Goal: Communication & Community: Answer question/provide support

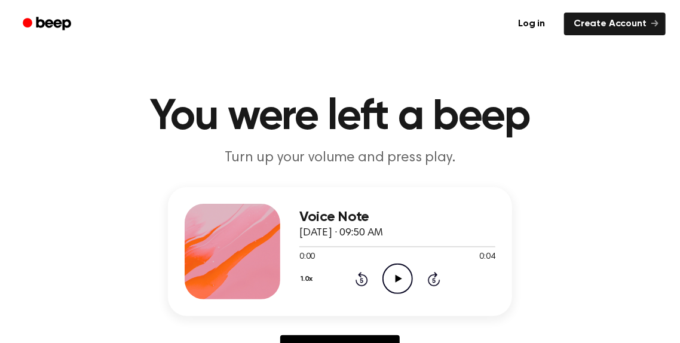
click at [397, 277] on icon at bounding box center [398, 279] width 7 height 8
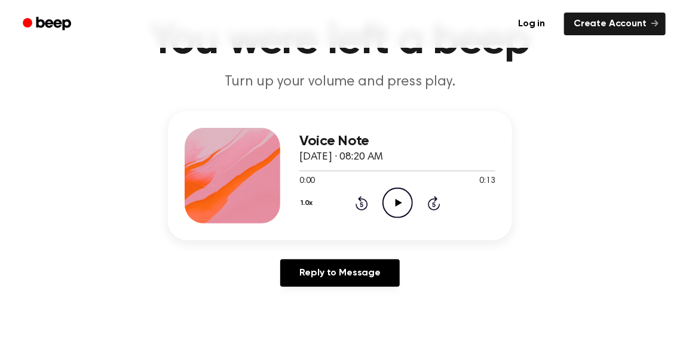
scroll to position [119, 0]
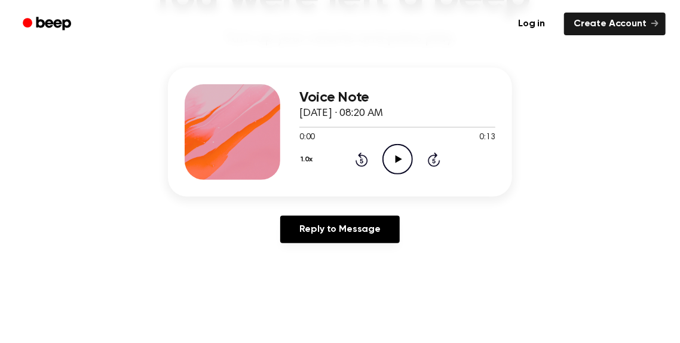
click at [398, 163] on icon "Play Audio" at bounding box center [397, 159] width 30 height 30
click at [394, 155] on icon "Play Audio" at bounding box center [397, 159] width 30 height 30
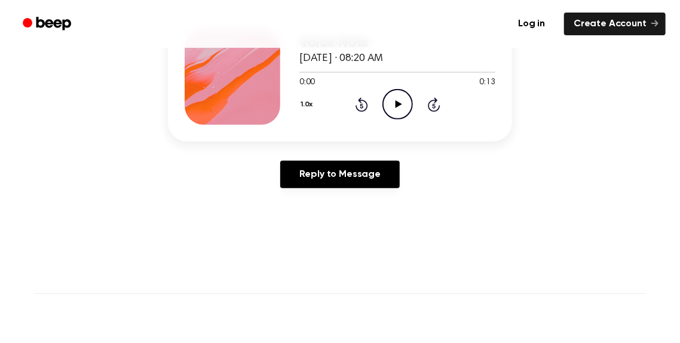
scroll to position [179, 0]
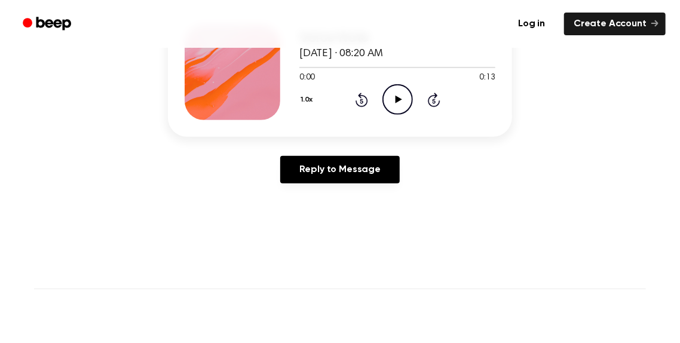
click at [400, 88] on icon "Play Audio" at bounding box center [397, 99] width 30 height 30
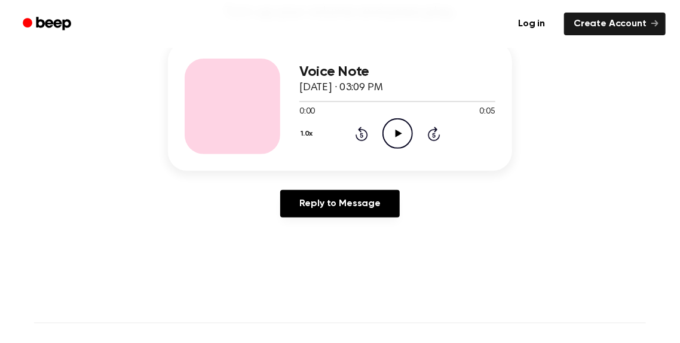
scroll to position [179, 0]
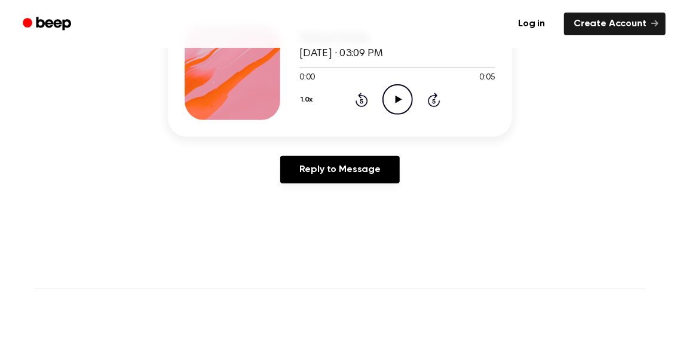
click at [391, 103] on icon "Play Audio" at bounding box center [397, 99] width 30 height 30
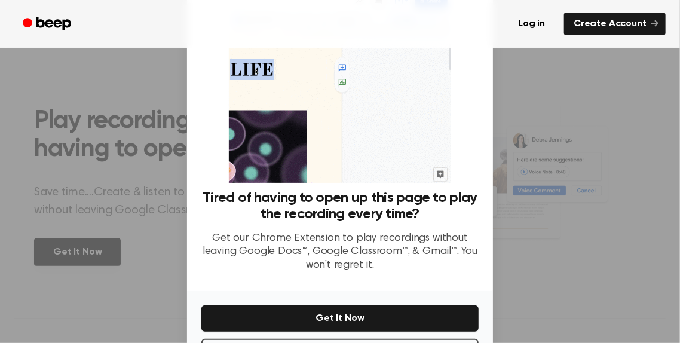
scroll to position [91, 0]
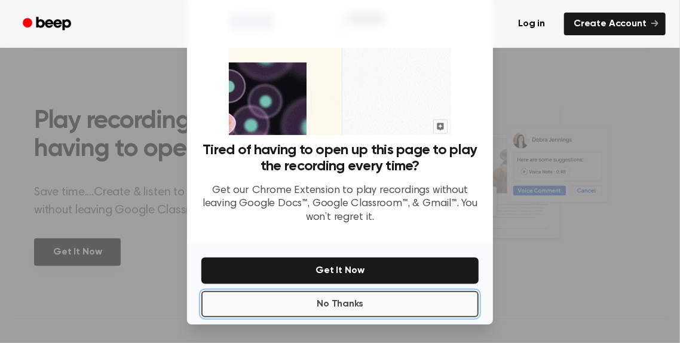
click at [343, 308] on button "No Thanks" at bounding box center [339, 304] width 277 height 26
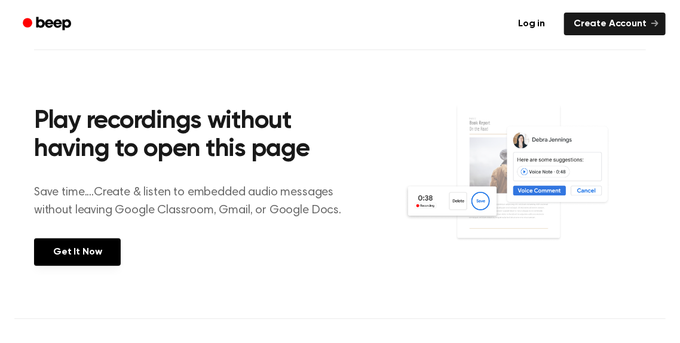
drag, startPoint x: 308, startPoint y: 239, endPoint x: 318, endPoint y: 238, distance: 10.8
click at [309, 240] on div "Play recordings without having to open this page Save time....Create & listen t…" at bounding box center [219, 184] width 370 height 211
click at [302, 251] on div "Play recordings without having to open this page Save time....Create & listen t…" at bounding box center [219, 184] width 370 height 211
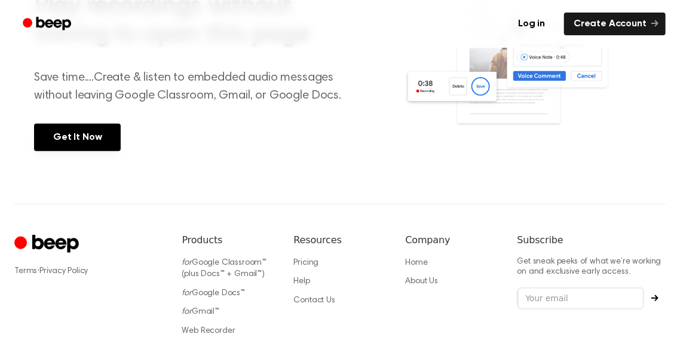
scroll to position [179, 0]
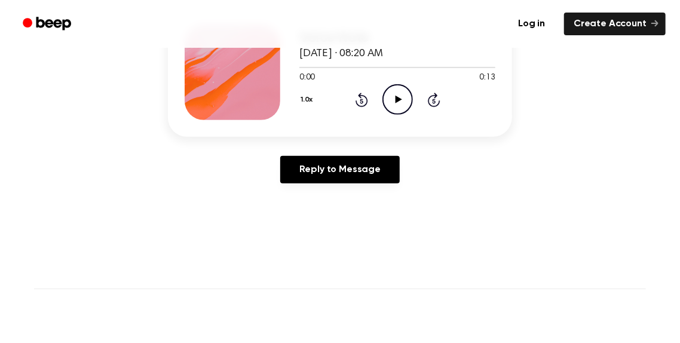
click at [401, 94] on icon "Play Audio" at bounding box center [397, 99] width 30 height 30
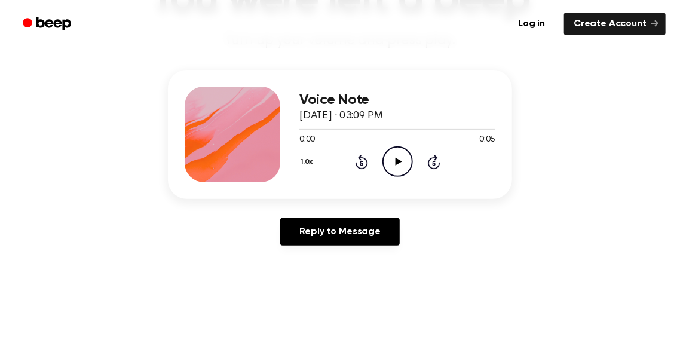
scroll to position [119, 0]
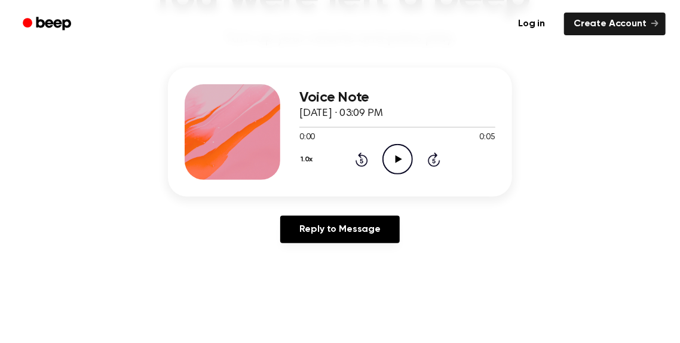
click at [404, 151] on icon "Play Audio" at bounding box center [397, 159] width 30 height 30
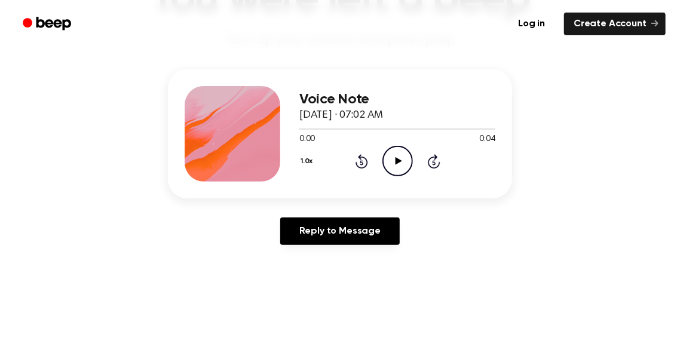
scroll to position [119, 0]
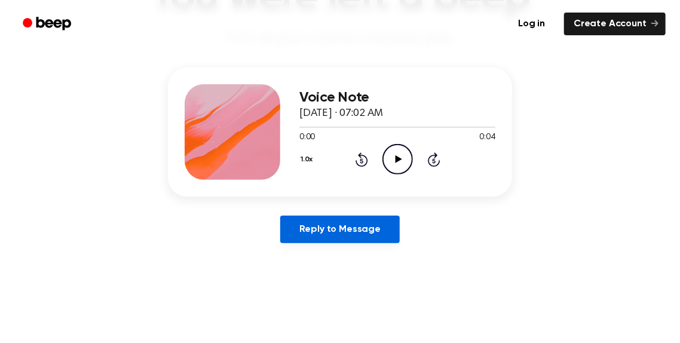
click at [317, 231] on link "Reply to Message" at bounding box center [339, 229] width 119 height 27
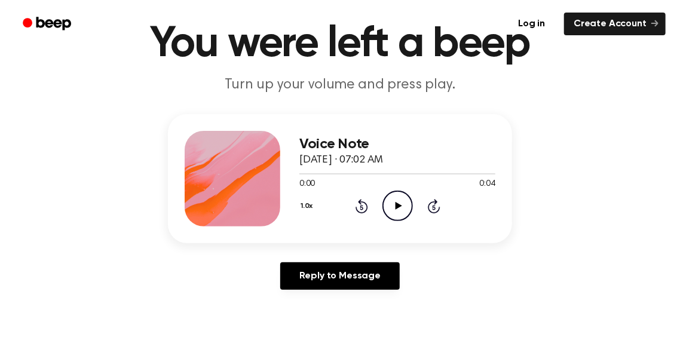
scroll to position [179, 0]
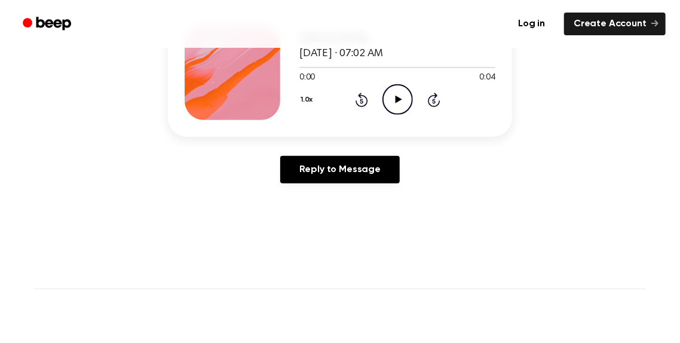
click at [400, 100] on icon at bounding box center [398, 100] width 7 height 8
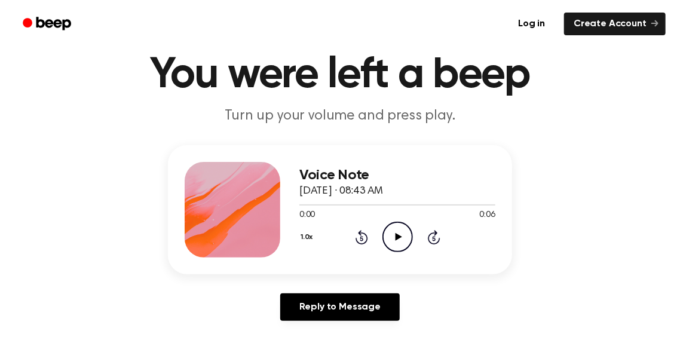
scroll to position [60, 0]
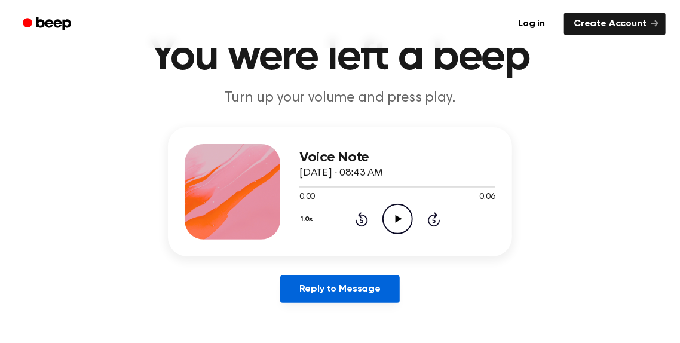
click at [342, 281] on link "Reply to Message" at bounding box center [339, 288] width 119 height 27
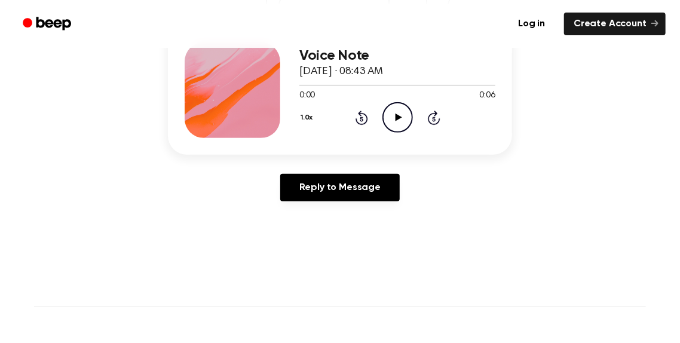
scroll to position [179, 0]
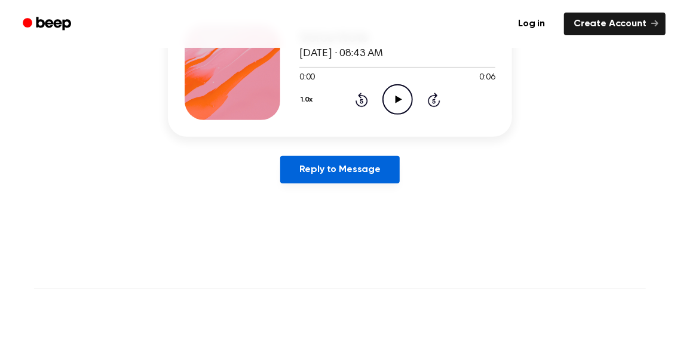
click at [321, 177] on link "Reply to Message" at bounding box center [339, 169] width 119 height 27
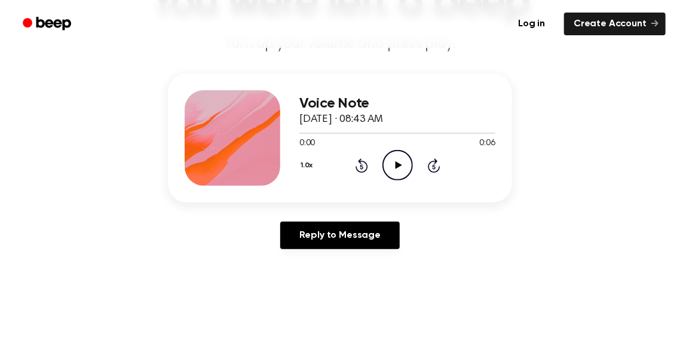
scroll to position [119, 0]
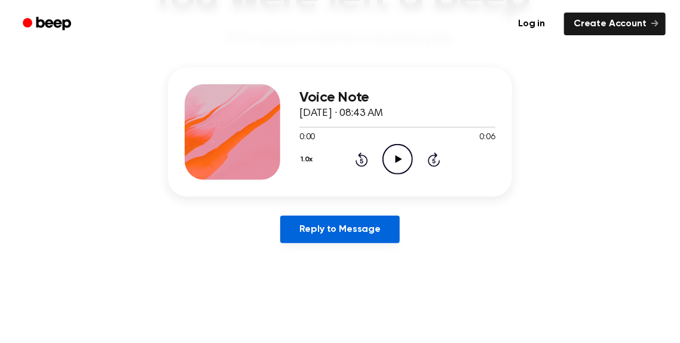
click at [330, 228] on link "Reply to Message" at bounding box center [339, 229] width 119 height 27
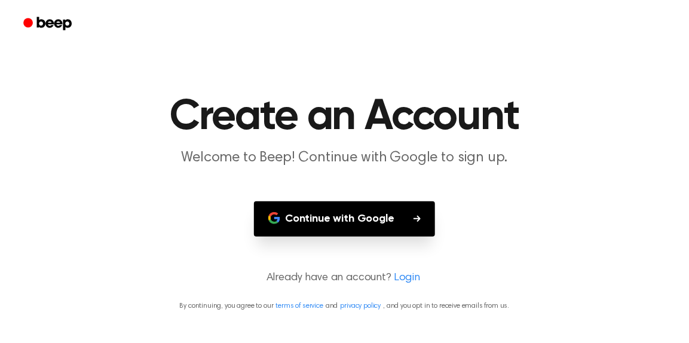
click at [386, 223] on button "Continue with Google" at bounding box center [344, 218] width 181 height 35
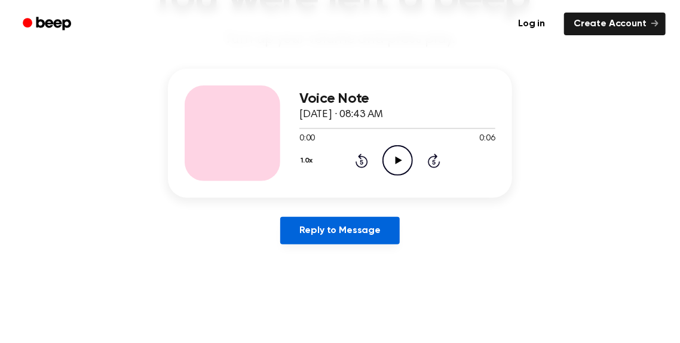
scroll to position [119, 0]
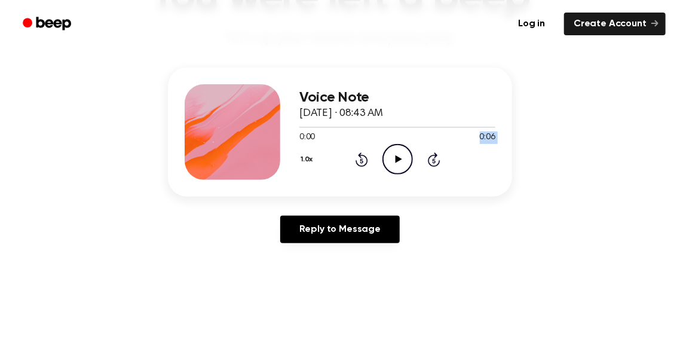
drag, startPoint x: 379, startPoint y: 139, endPoint x: 377, endPoint y: 175, distance: 35.9
click at [378, 177] on div "Voice Note [DATE] · 08:43 AM 0:00 0:06 Your browser does not support the [objec…" at bounding box center [397, 132] width 196 height 96
click at [398, 159] on icon at bounding box center [398, 159] width 7 height 8
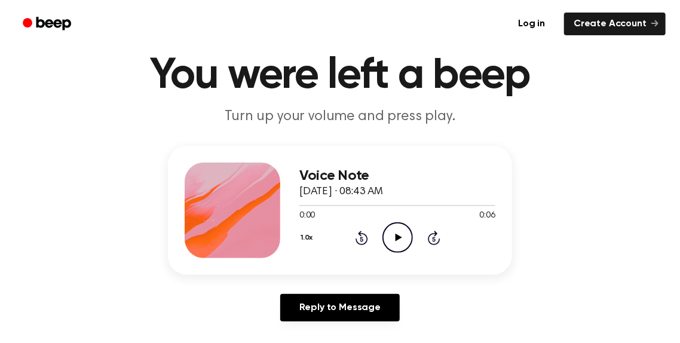
scroll to position [60, 0]
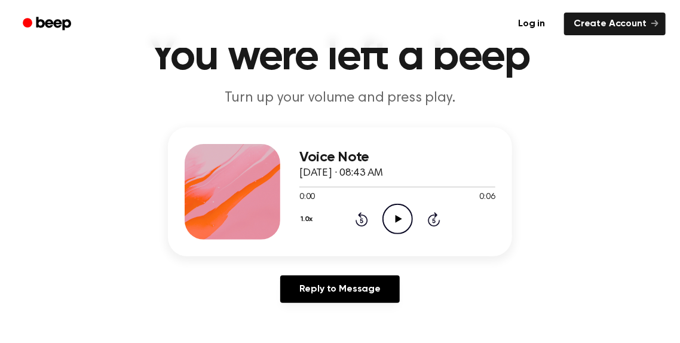
click at [386, 220] on icon "Play Audio" at bounding box center [397, 219] width 30 height 30
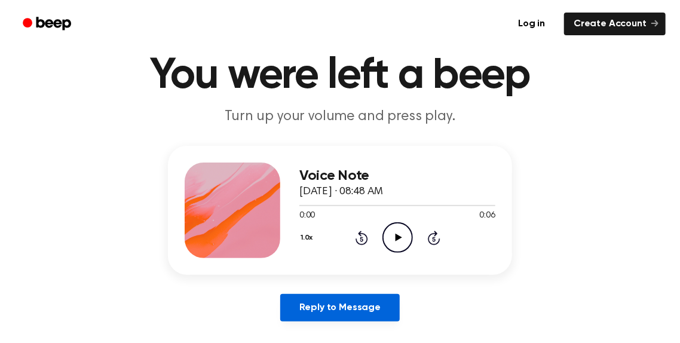
scroll to position [60, 0]
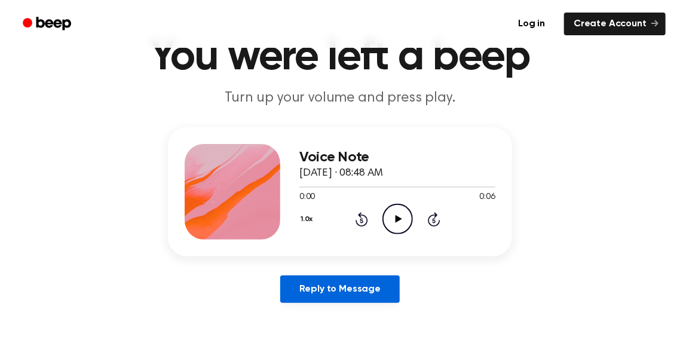
click at [318, 285] on link "Reply to Message" at bounding box center [339, 288] width 119 height 27
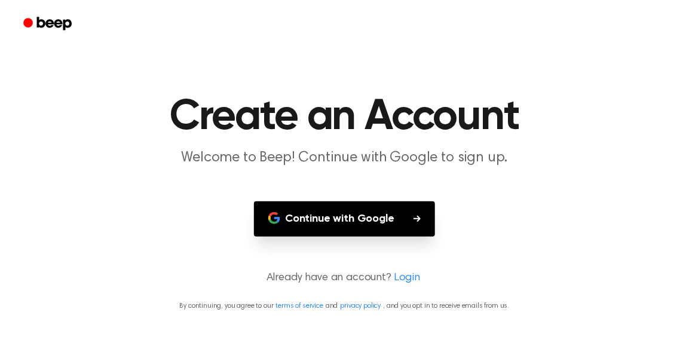
click at [406, 278] on link "Login" at bounding box center [407, 278] width 26 height 16
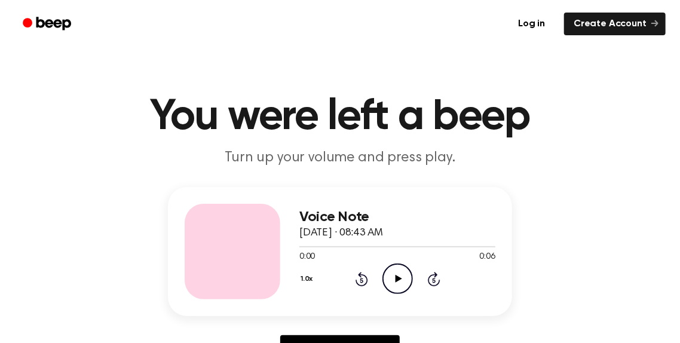
scroll to position [60, 0]
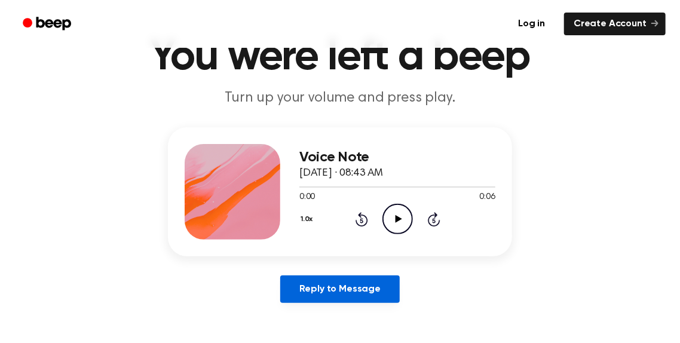
click at [292, 299] on link "Reply to Message" at bounding box center [339, 288] width 119 height 27
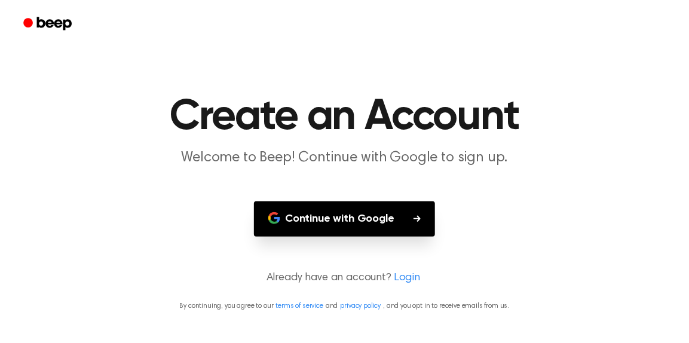
click at [405, 281] on link "Login" at bounding box center [407, 278] width 26 height 16
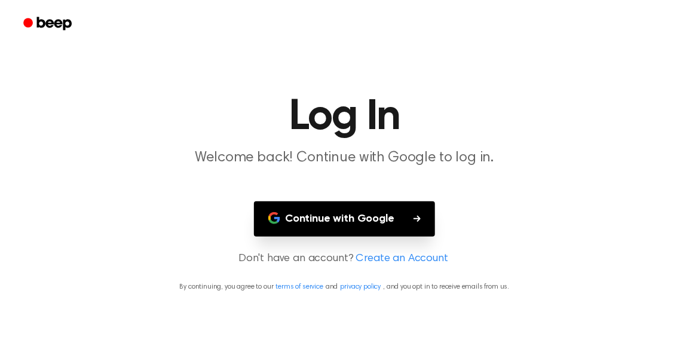
click at [397, 257] on link "Create an Account" at bounding box center [402, 259] width 92 height 16
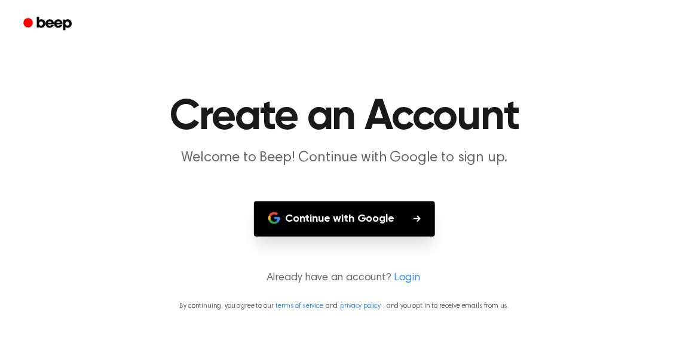
click at [400, 281] on link "Login" at bounding box center [407, 278] width 26 height 16
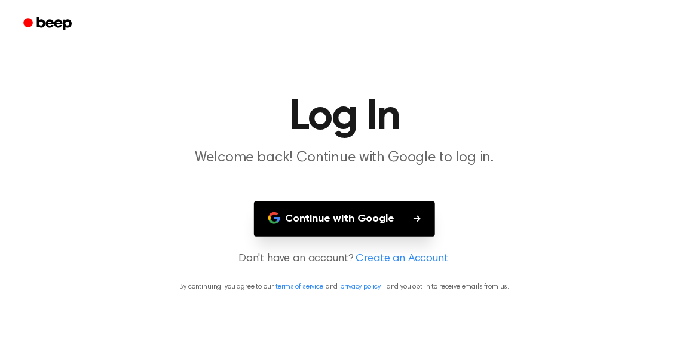
click at [324, 226] on button "Continue with Google" at bounding box center [344, 218] width 181 height 35
click at [324, 225] on button "Continue with Google" at bounding box center [344, 218] width 181 height 35
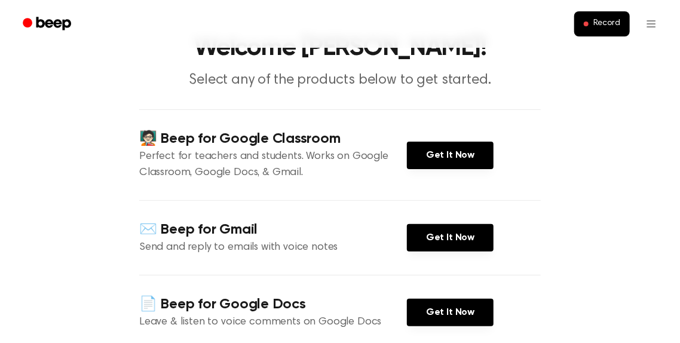
scroll to position [119, 0]
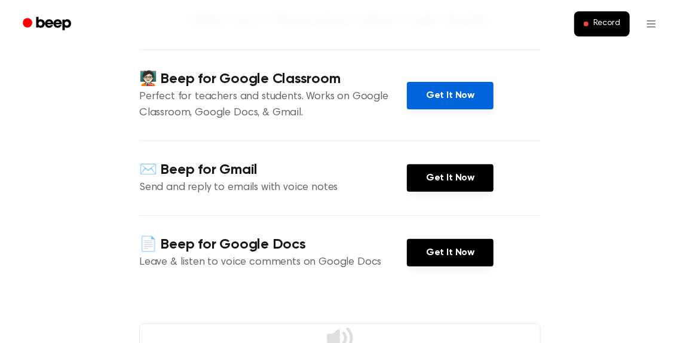
click at [453, 98] on link "Get It Now" at bounding box center [450, 95] width 87 height 27
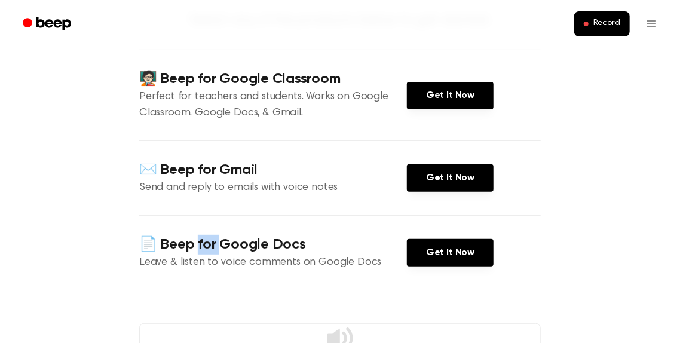
click at [211, 242] on h4 "📄 Beep for Google Docs" at bounding box center [273, 245] width 268 height 20
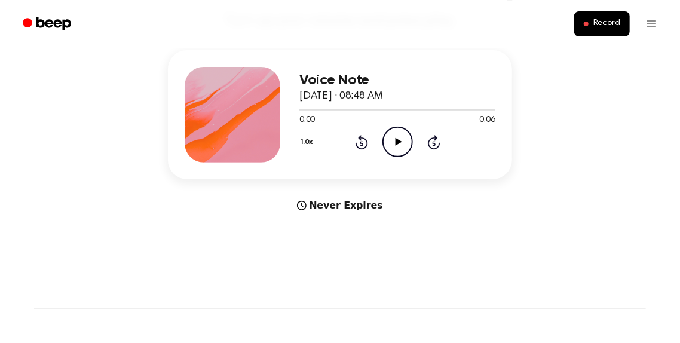
scroll to position [119, 0]
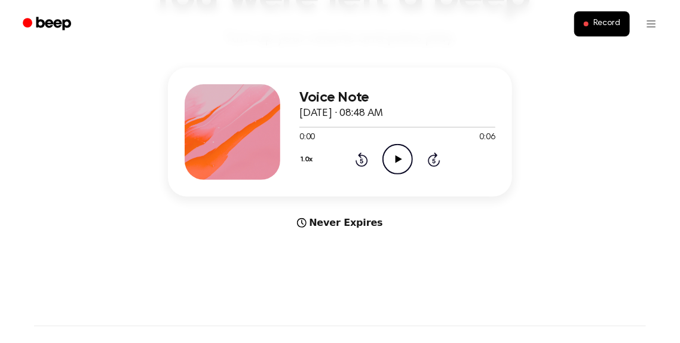
click at [394, 161] on icon "Play Audio" at bounding box center [397, 159] width 30 height 30
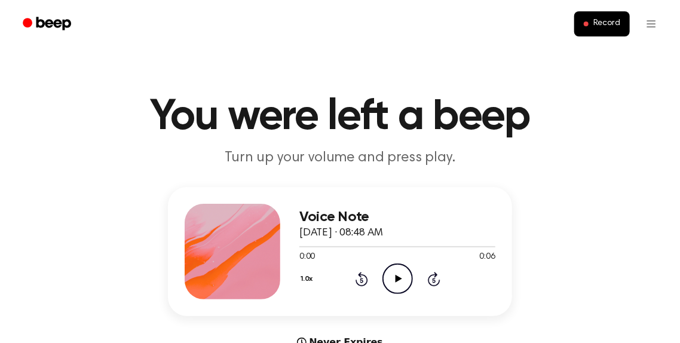
click at [397, 284] on icon "Play Audio" at bounding box center [397, 278] width 30 height 30
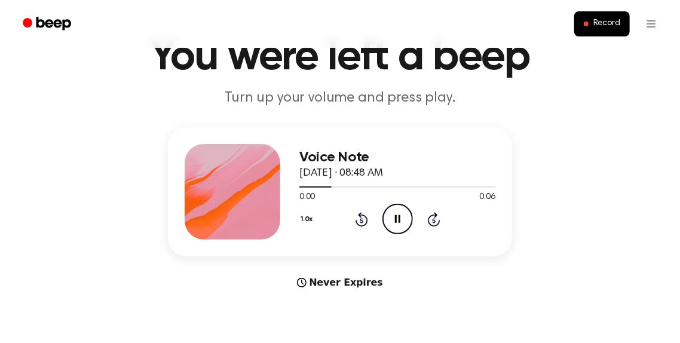
scroll to position [119, 0]
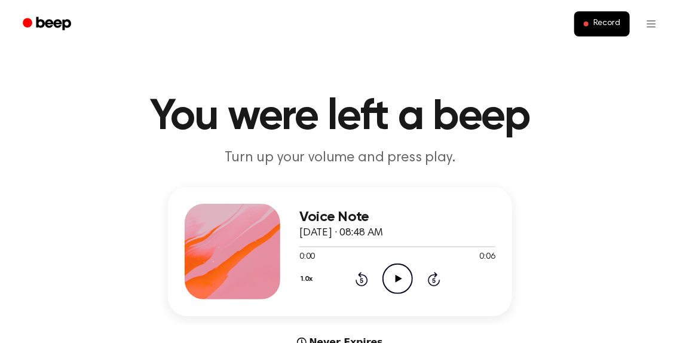
click at [391, 284] on icon "Play Audio" at bounding box center [397, 278] width 30 height 30
click at [395, 282] on icon at bounding box center [398, 279] width 7 height 8
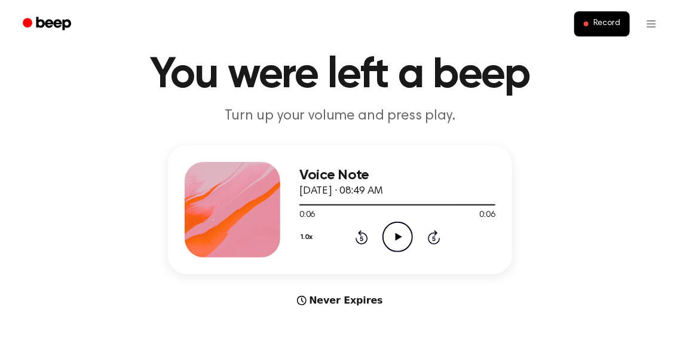
scroll to position [60, 0]
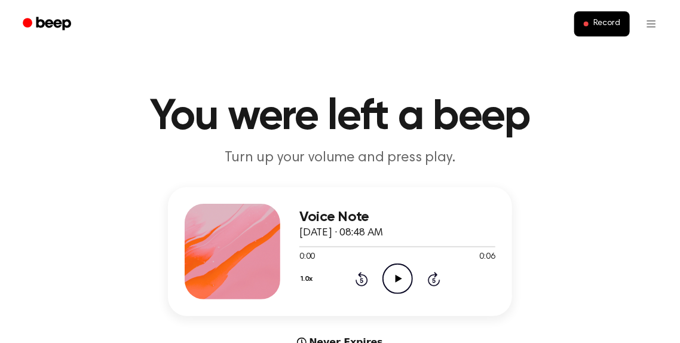
click at [392, 282] on icon "Play Audio" at bounding box center [397, 278] width 30 height 30
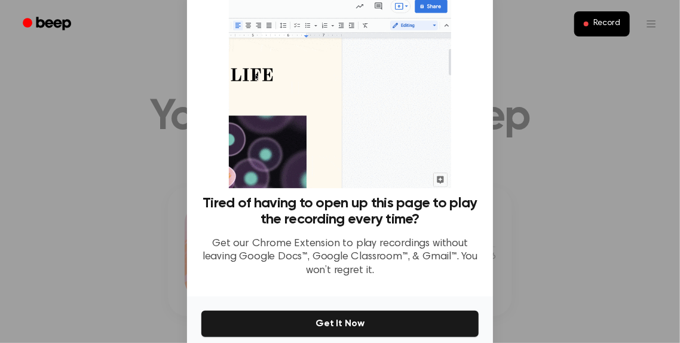
scroll to position [91, 0]
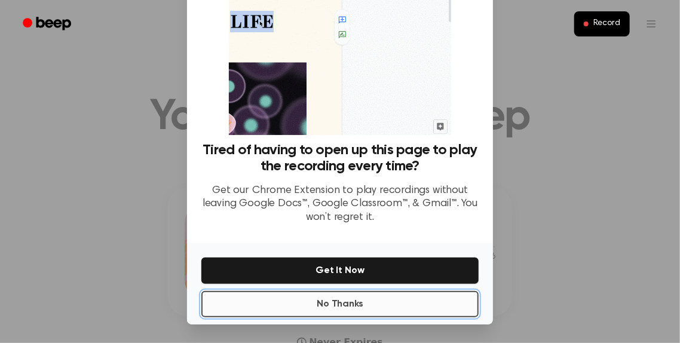
click at [357, 309] on button "No Thanks" at bounding box center [339, 304] width 277 height 26
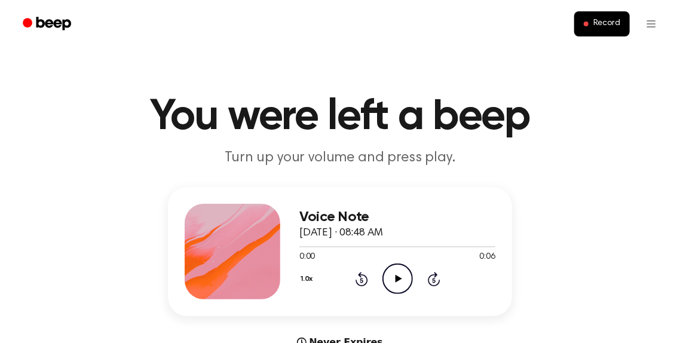
click at [394, 286] on icon "Play Audio" at bounding box center [397, 278] width 30 height 30
click at [400, 276] on icon "Play Audio" at bounding box center [397, 278] width 30 height 30
click at [397, 281] on icon at bounding box center [398, 279] width 7 height 8
click at [400, 283] on icon "Play Audio" at bounding box center [397, 278] width 30 height 30
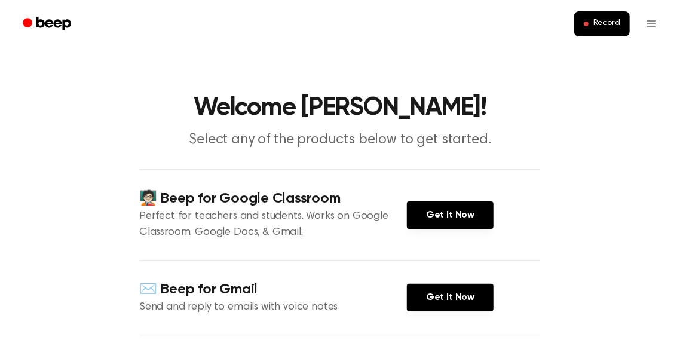
scroll to position [119, 0]
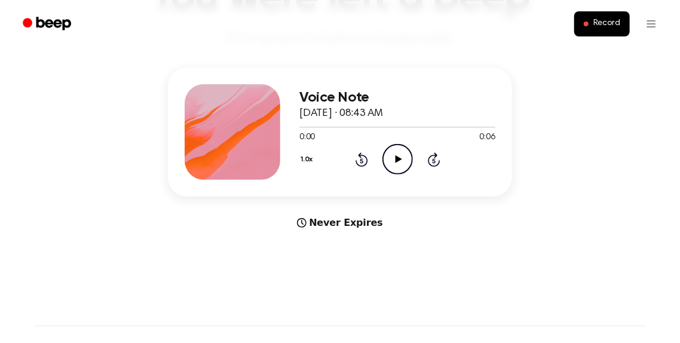
click at [397, 158] on icon at bounding box center [398, 159] width 7 height 8
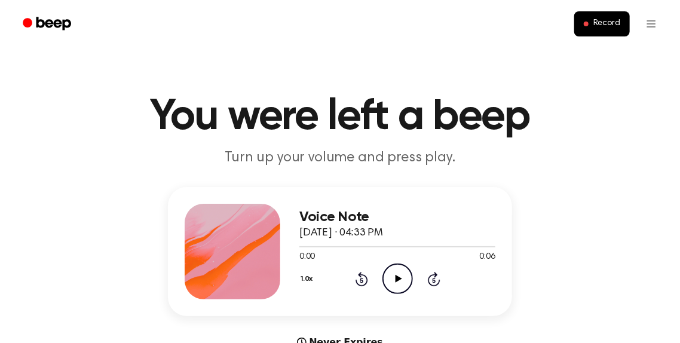
click at [391, 283] on icon "Play Audio" at bounding box center [397, 278] width 30 height 30
click at [397, 282] on icon "Play Audio" at bounding box center [397, 278] width 30 height 30
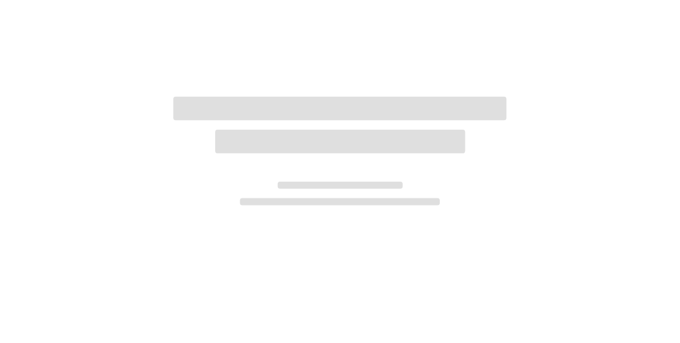
scroll to position [124, 0]
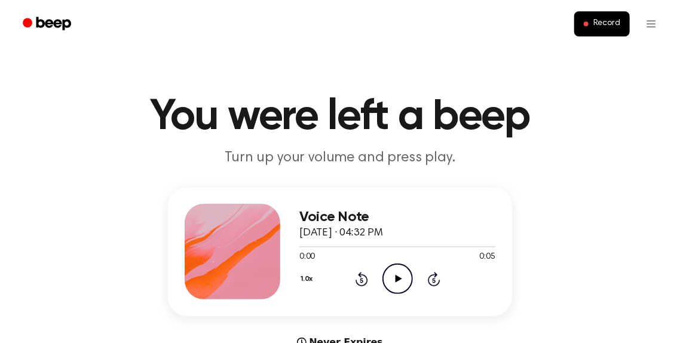
click at [388, 283] on icon "Play Audio" at bounding box center [397, 278] width 30 height 30
click at [398, 278] on icon at bounding box center [398, 279] width 7 height 8
click at [392, 273] on icon "Play Audio" at bounding box center [397, 278] width 30 height 30
click at [388, 280] on icon "Play Audio" at bounding box center [397, 278] width 30 height 30
click at [391, 277] on icon "Play Audio" at bounding box center [397, 278] width 30 height 30
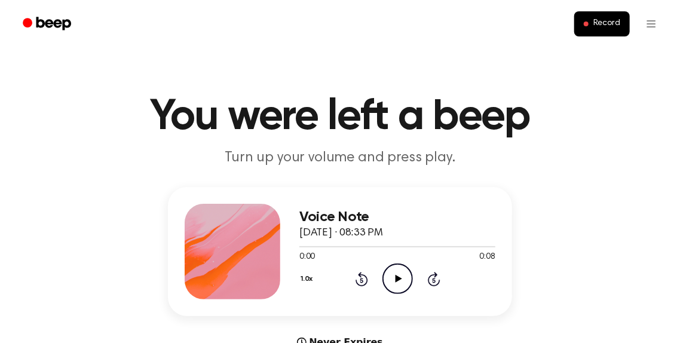
click at [430, 300] on div "Voice Note [DATE] · 08:33 PM 0:00 0:08 Your browser does not support the [objec…" at bounding box center [340, 251] width 344 height 129
click at [404, 286] on icon "Play Audio" at bounding box center [397, 278] width 30 height 30
click at [395, 273] on icon "Play Audio" at bounding box center [397, 278] width 30 height 30
click at [399, 284] on icon "Play Audio" at bounding box center [397, 278] width 30 height 30
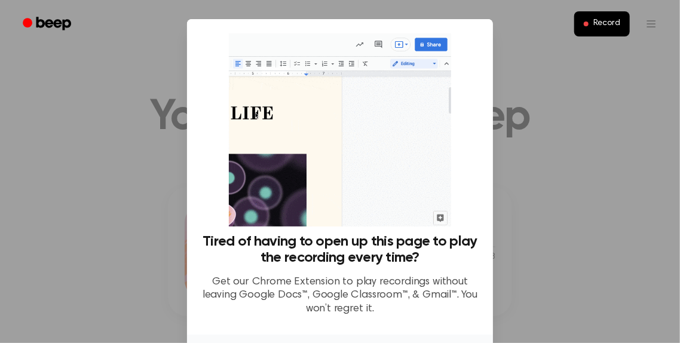
scroll to position [91, 0]
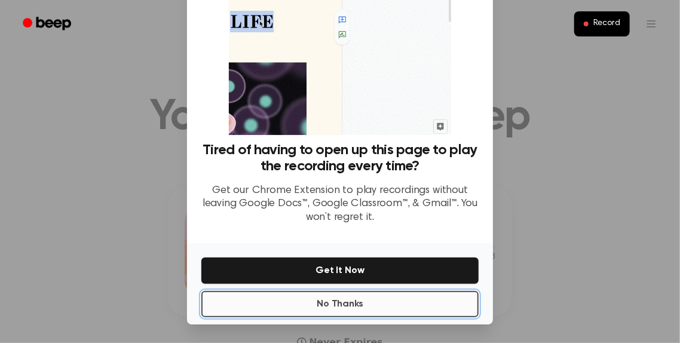
click at [344, 309] on button "No Thanks" at bounding box center [339, 304] width 277 height 26
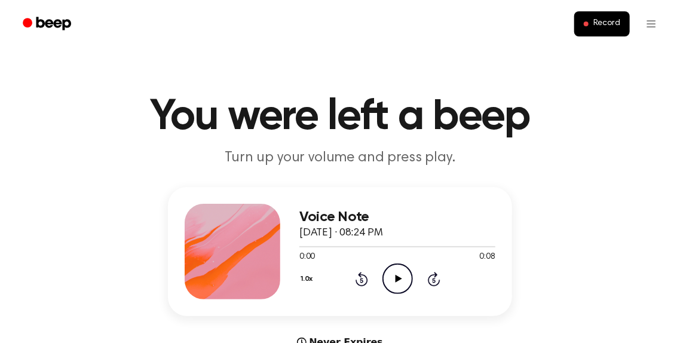
click at [399, 275] on icon "Play Audio" at bounding box center [397, 278] width 30 height 30
click at [404, 286] on icon "Play Audio" at bounding box center [397, 278] width 30 height 30
click at [394, 277] on icon "Play Audio" at bounding box center [397, 278] width 30 height 30
click at [395, 278] on icon at bounding box center [398, 279] width 7 height 8
